Goal: Task Accomplishment & Management: Use online tool/utility

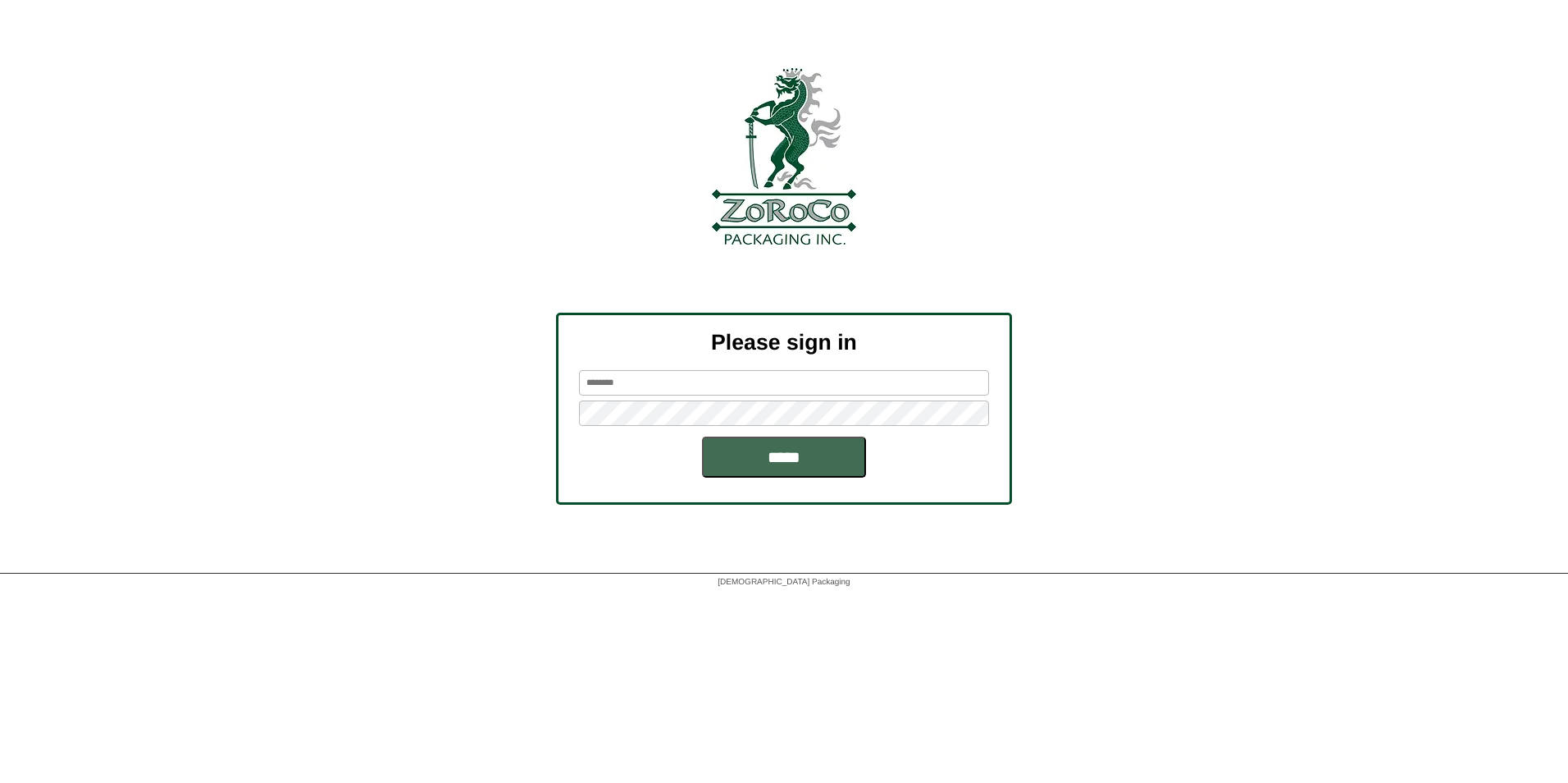
type input "********"
click at [786, 463] on input "*****" at bounding box center [784, 457] width 164 height 41
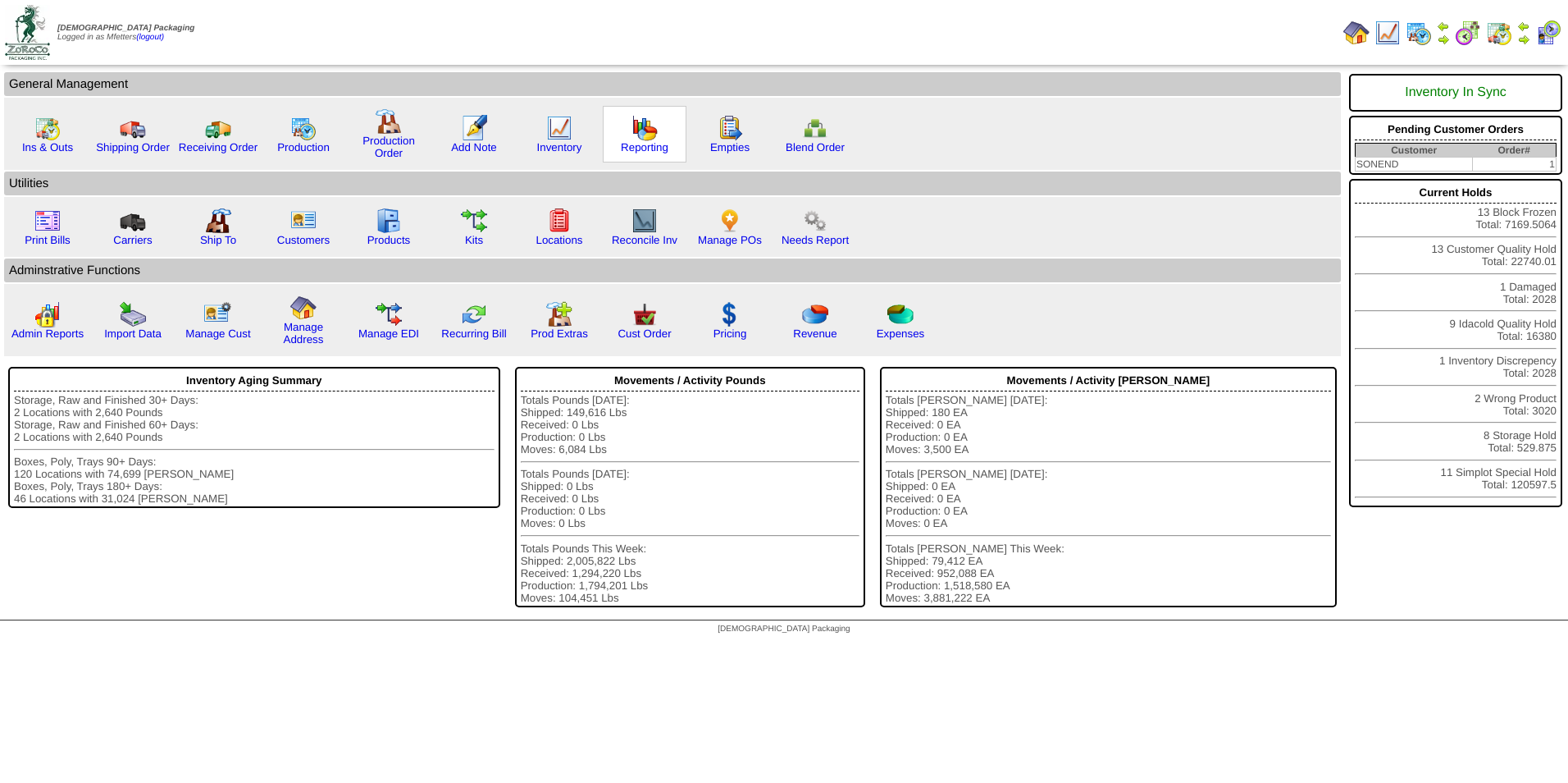
click at [646, 132] on img at bounding box center [644, 128] width 26 height 26
